Goal: Communication & Community: Answer question/provide support

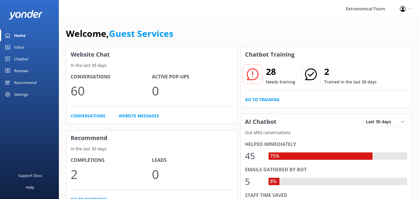
drag, startPoint x: 0, startPoint y: 0, endPoint x: 40, endPoint y: 43, distance: 58.3
click at [40, 43] on link "Inbox" at bounding box center [29, 47] width 59 height 12
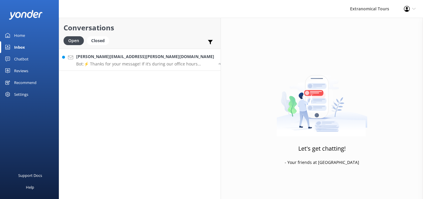
click at [132, 59] on h4 "[PERSON_NAME][EMAIL_ADDRESS][PERSON_NAME][DOMAIN_NAME]" at bounding box center [145, 56] width 138 height 6
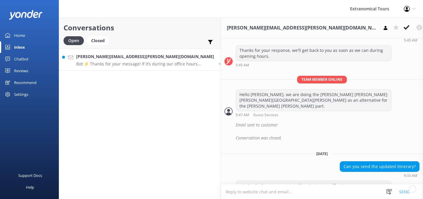
scroll to position [188, 0]
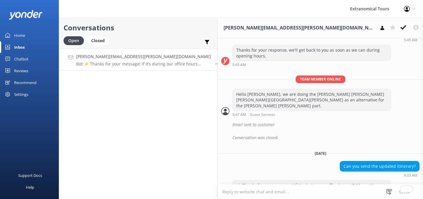
click at [324, 191] on textarea "To enrich screen reader interactions, please activate Accessibility in Grammarl…" at bounding box center [320, 191] width 205 height 14
type textarea "Hello, may i have your booking number?"
click at [409, 189] on button "Send" at bounding box center [405, 191] width 22 height 15
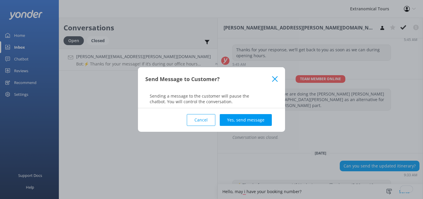
click at [261, 107] on div "Send Message to Customer? Sending a message to the customer will pause the chat…" at bounding box center [211, 87] width 147 height 41
click at [260, 121] on button "Yes, send message" at bounding box center [246, 120] width 52 height 12
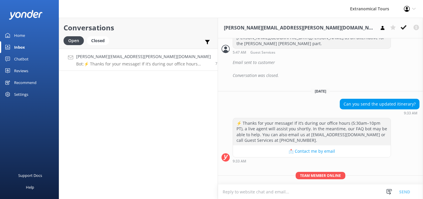
scroll to position [251, 0]
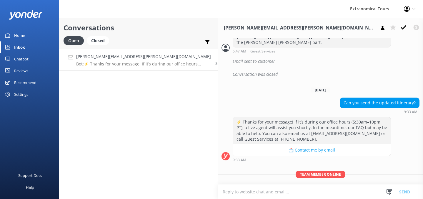
click at [278, 191] on textarea "To enrich screen reader interactions, please activate Accessibility in Grammarl…" at bounding box center [320, 191] width 205 height 14
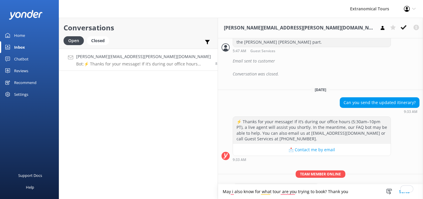
type textarea "May i also know for what tour are you trying to book? Thank you"
click at [411, 190] on button "Send" at bounding box center [405, 191] width 22 height 15
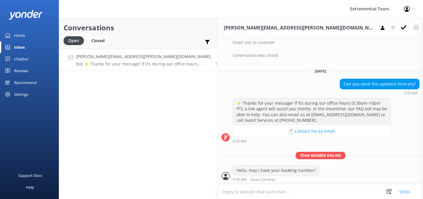
scroll to position [283, 0]
